Goal: Information Seeking & Learning: Learn about a topic

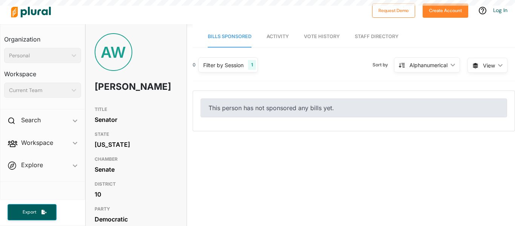
drag, startPoint x: 98, startPoint y: 86, endPoint x: 112, endPoint y: 99, distance: 19.2
click at [112, 98] on h1 "[PERSON_NAME]" at bounding box center [120, 86] width 50 height 23
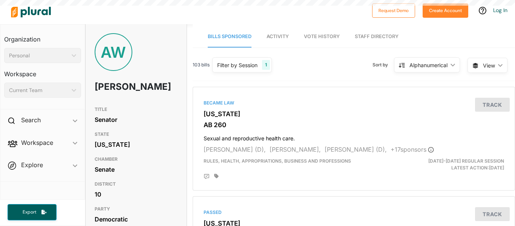
click at [112, 98] on h1 "[PERSON_NAME]" at bounding box center [120, 86] width 50 height 23
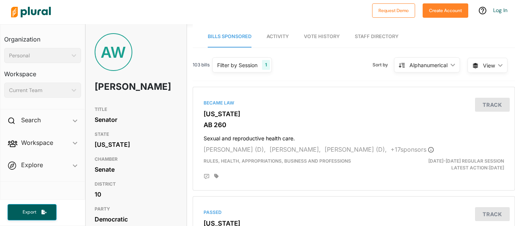
click at [111, 98] on h1 "[PERSON_NAME]" at bounding box center [120, 86] width 50 height 23
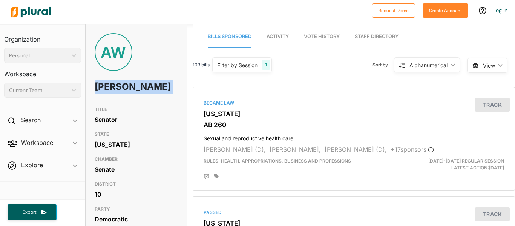
copy h1 "[PERSON_NAME]"
click at [183, 103] on div "AW [PERSON_NAME]" at bounding box center [136, 67] width 101 height 69
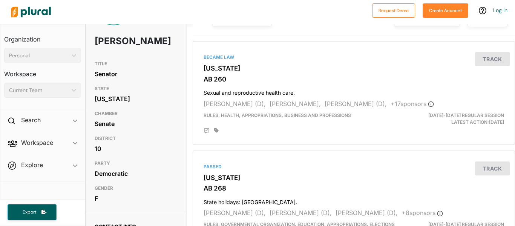
scroll to position [45, 0]
